Goal: Use online tool/utility: Utilize a website feature to perform a specific function

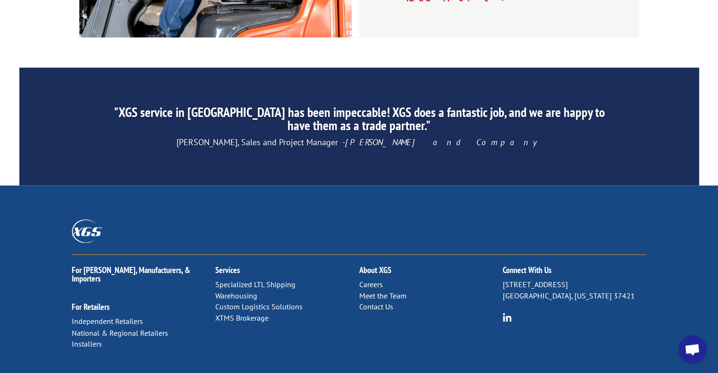
scroll to position [1494, 0]
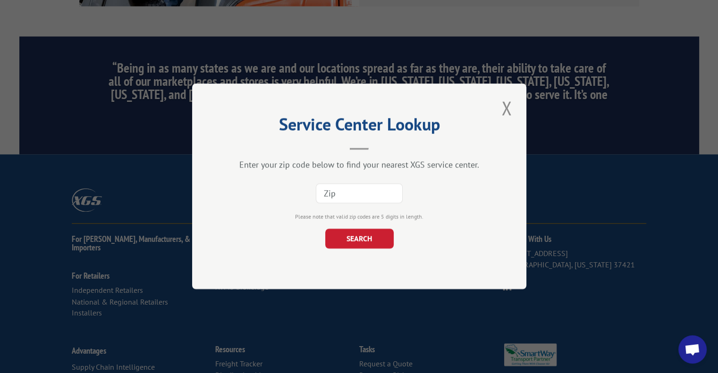
click at [322, 188] on input at bounding box center [359, 194] width 87 height 20
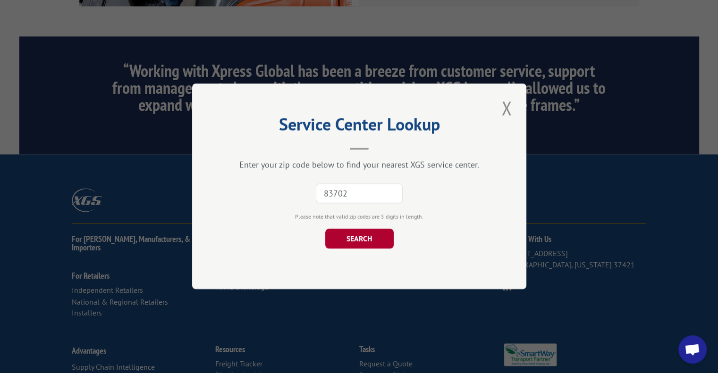
type input "83702"
click at [366, 238] on button "SEARCH" at bounding box center [359, 239] width 68 height 20
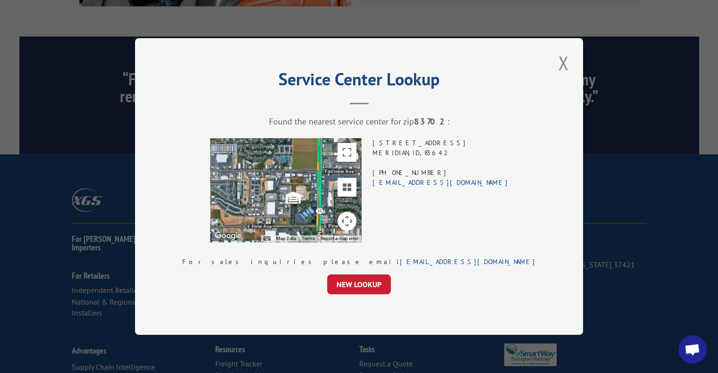
click at [555, 61] on button "Close modal" at bounding box center [563, 63] width 16 height 26
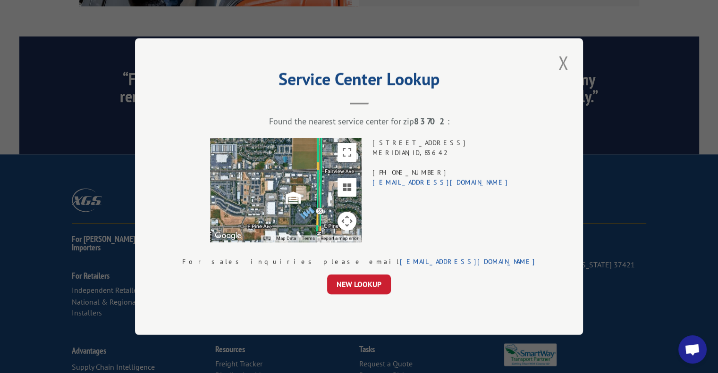
scroll to position [0, 0]
drag, startPoint x: 373, startPoint y: 281, endPoint x: 376, endPoint y: 272, distance: 9.4
click at [371, 280] on button "NEW LOOKUP" at bounding box center [359, 285] width 64 height 20
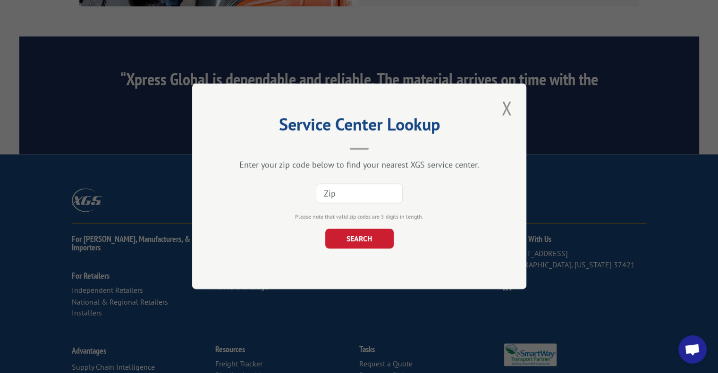
click at [340, 190] on input at bounding box center [359, 194] width 87 height 20
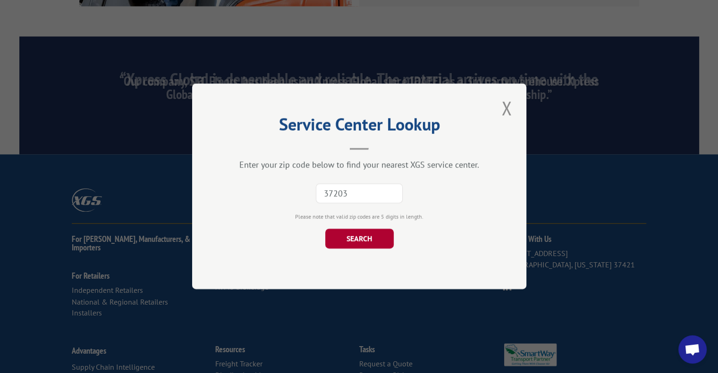
type input "37203"
click at [359, 239] on button "SEARCH" at bounding box center [359, 239] width 68 height 20
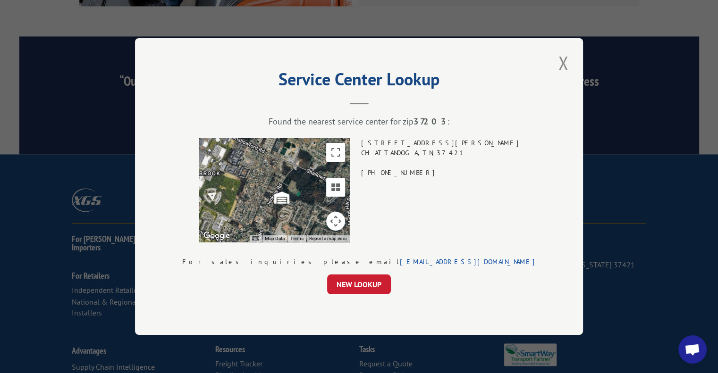
click at [555, 64] on button "Close modal" at bounding box center [563, 63] width 16 height 26
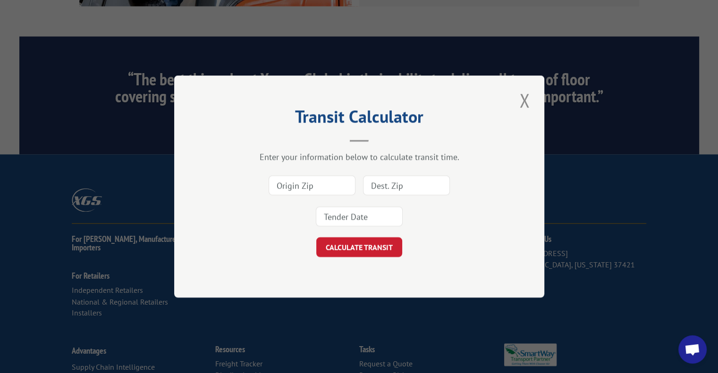
click at [298, 180] on input at bounding box center [312, 186] width 87 height 20
drag, startPoint x: 281, startPoint y: 183, endPoint x: 299, endPoint y: 182, distance: 17.5
click at [282, 183] on input "3720" at bounding box center [312, 186] width 87 height 20
type input "30720"
click at [378, 177] on input at bounding box center [406, 186] width 87 height 20
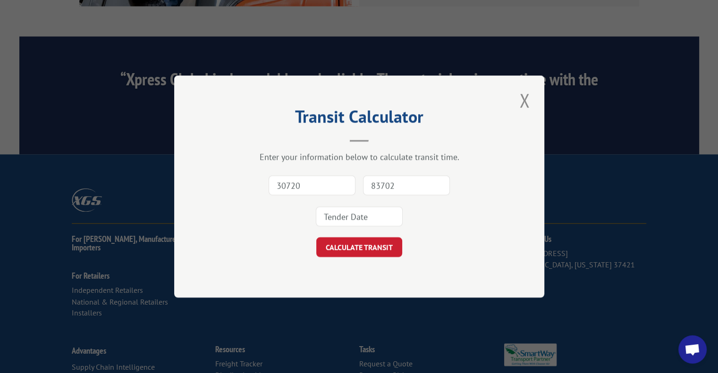
type input "83702"
click at [378, 215] on input at bounding box center [359, 217] width 87 height 20
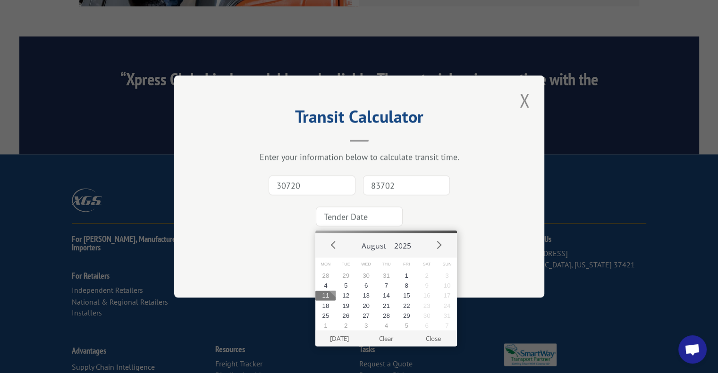
drag, startPoint x: 330, startPoint y: 294, endPoint x: 351, endPoint y: 273, distance: 29.4
click at [331, 294] on button "11" at bounding box center [325, 296] width 20 height 10
type input "[DATE]"
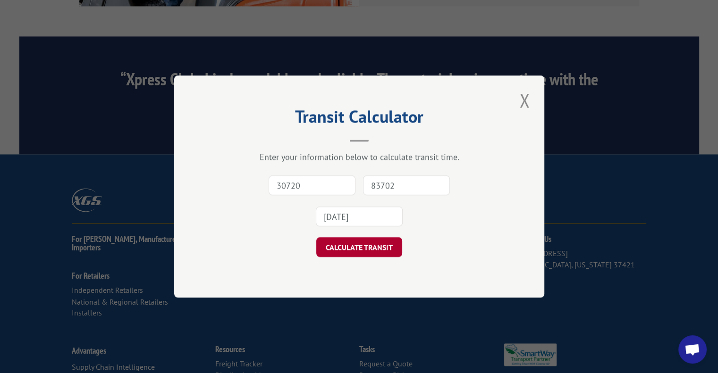
click at [367, 244] on button "CALCULATE TRANSIT" at bounding box center [359, 247] width 86 height 20
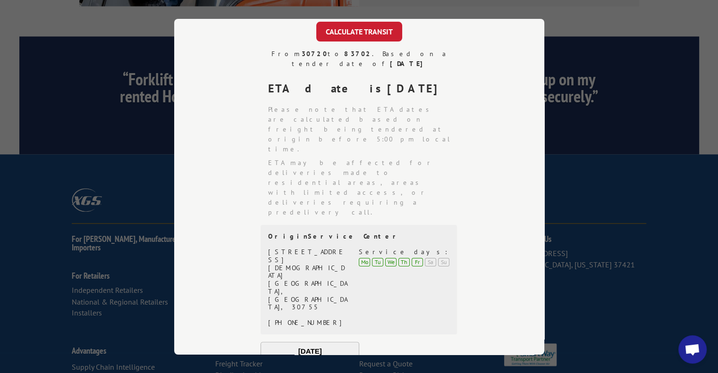
scroll to position [32, 0]
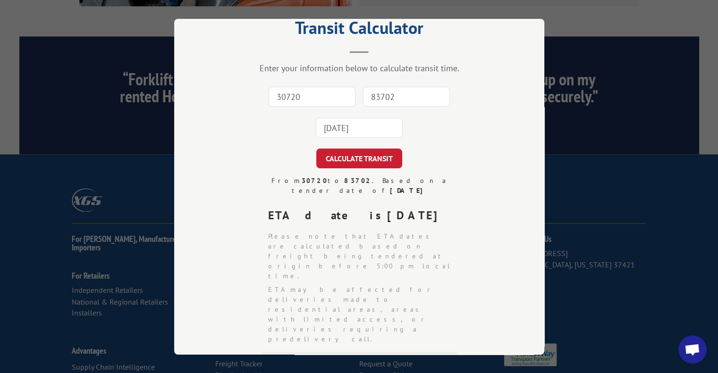
click at [290, 99] on input "30720" at bounding box center [312, 97] width 87 height 20
type input "30720"
click at [397, 96] on input "83702" at bounding box center [406, 97] width 87 height 20
type input "37203"
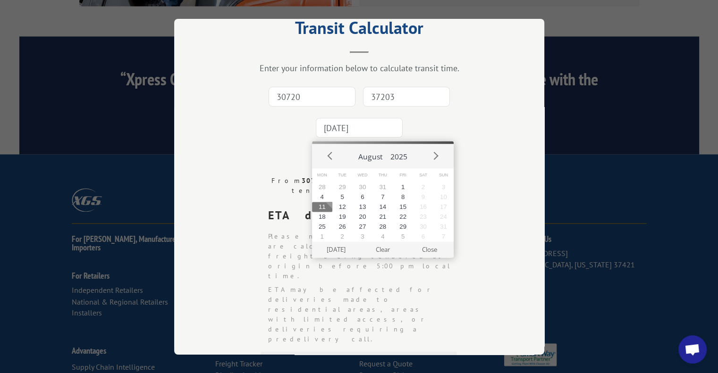
click at [357, 127] on input "[DATE]" at bounding box center [359, 128] width 87 height 20
click at [325, 204] on button "11" at bounding box center [322, 207] width 20 height 10
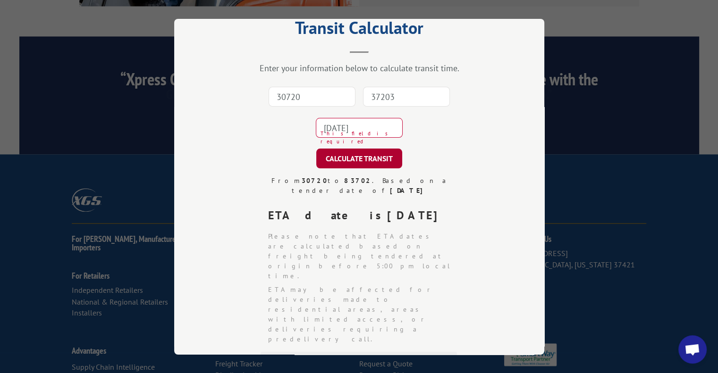
click at [358, 158] on button "CALCULATE TRANSIT" at bounding box center [359, 159] width 86 height 20
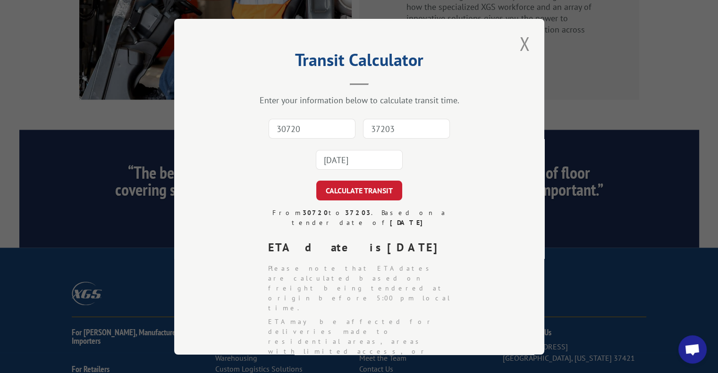
scroll to position [1400, 0]
